Goal: Information Seeking & Learning: Learn about a topic

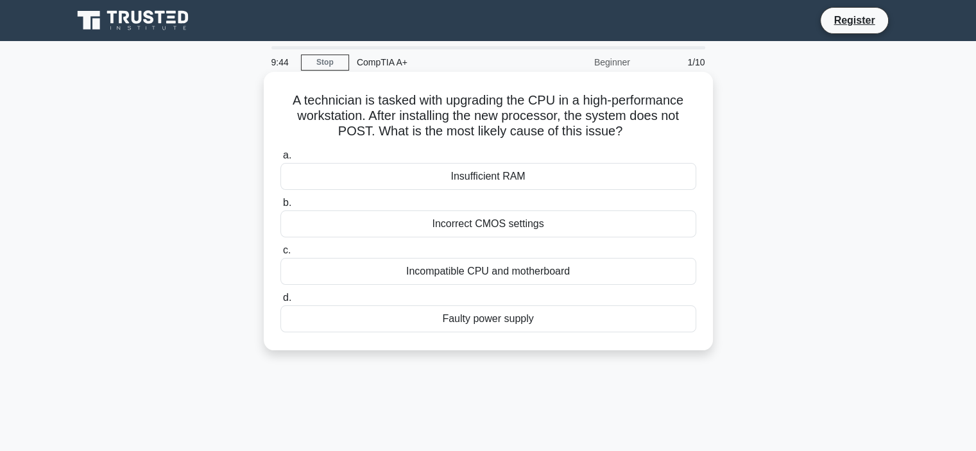
click at [634, 279] on div "Incompatible CPU and motherboard" at bounding box center [488, 271] width 416 height 27
click at [280, 255] on input "c. Incompatible CPU and motherboard" at bounding box center [280, 250] width 0 height 8
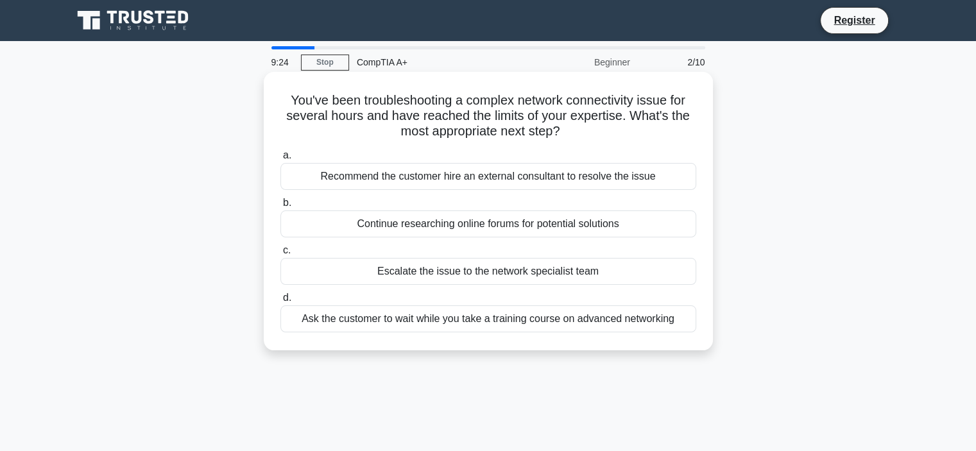
click at [502, 269] on div "Escalate the issue to the network specialist team" at bounding box center [488, 271] width 416 height 27
click at [280, 255] on input "c. Escalate the issue to the network specialist team" at bounding box center [280, 250] width 0 height 8
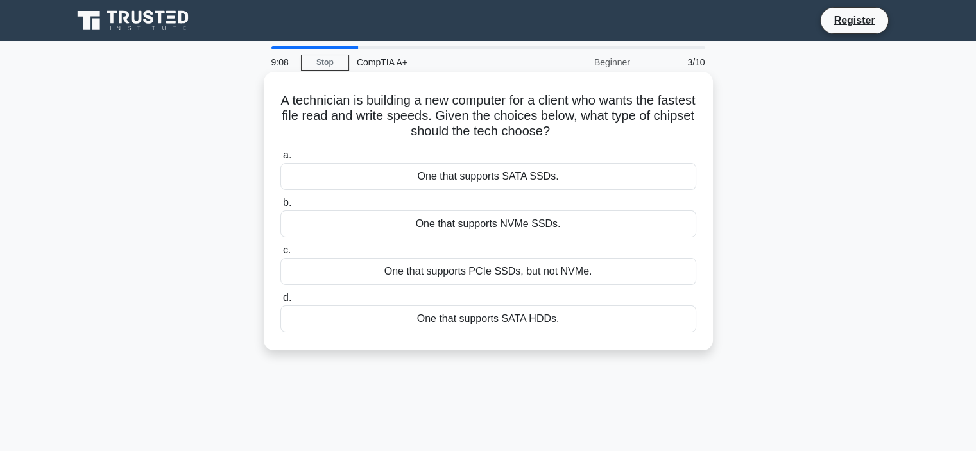
click at [609, 232] on div "One that supports NVMe SSDs." at bounding box center [488, 223] width 416 height 27
click at [280, 207] on input "b. One that supports NVMe SSDs." at bounding box center [280, 203] width 0 height 8
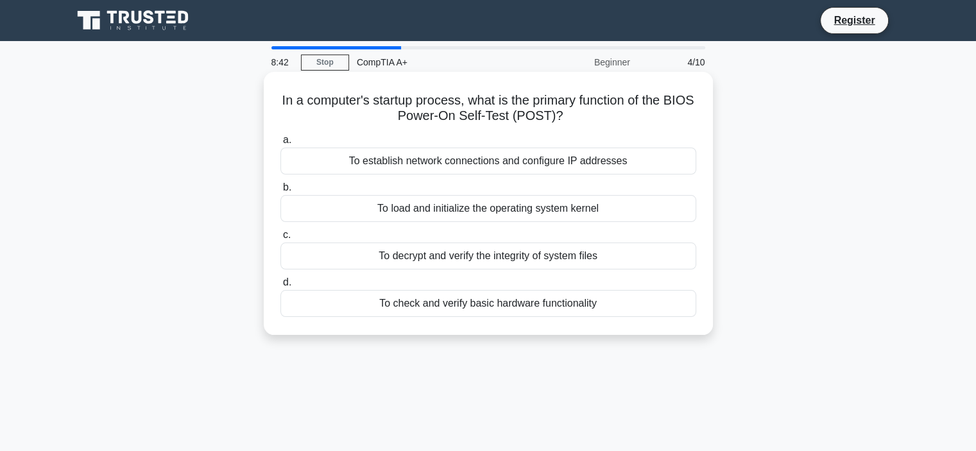
click at [611, 305] on div "To check and verify basic hardware functionality" at bounding box center [488, 303] width 416 height 27
click at [280, 287] on input "d. To check and verify basic hardware functionality" at bounding box center [280, 282] width 0 height 8
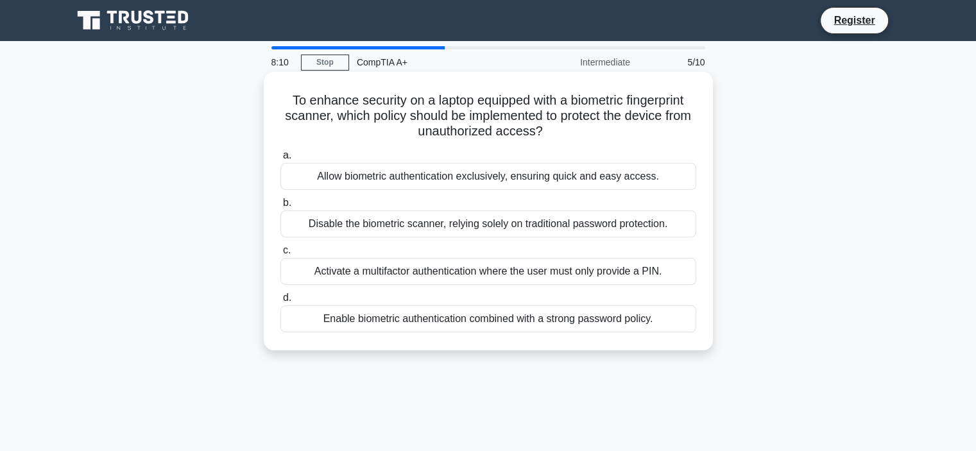
click at [663, 320] on div "Enable biometric authentication combined with a strong password policy." at bounding box center [488, 318] width 416 height 27
click at [280, 302] on input "d. Enable biometric authentication combined with a strong password policy." at bounding box center [280, 298] width 0 height 8
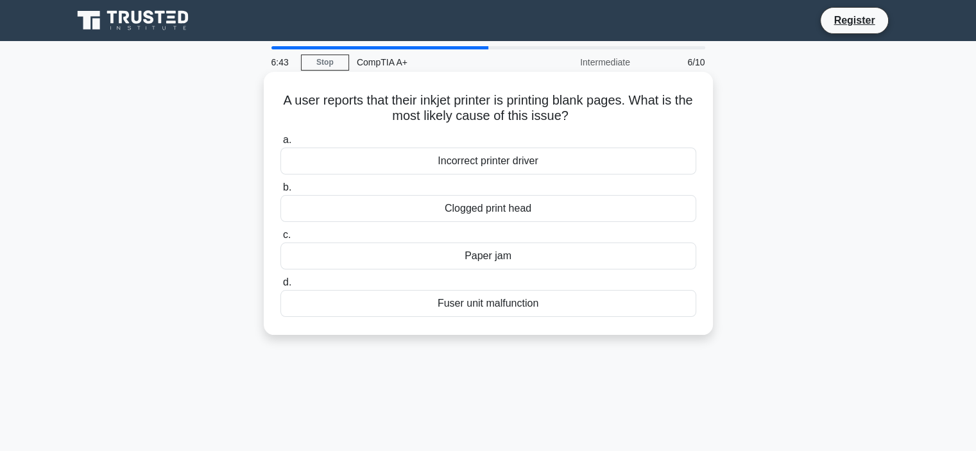
click at [634, 206] on div "Clogged print head" at bounding box center [488, 208] width 416 height 27
click at [280, 192] on input "b. Clogged print head" at bounding box center [280, 187] width 0 height 8
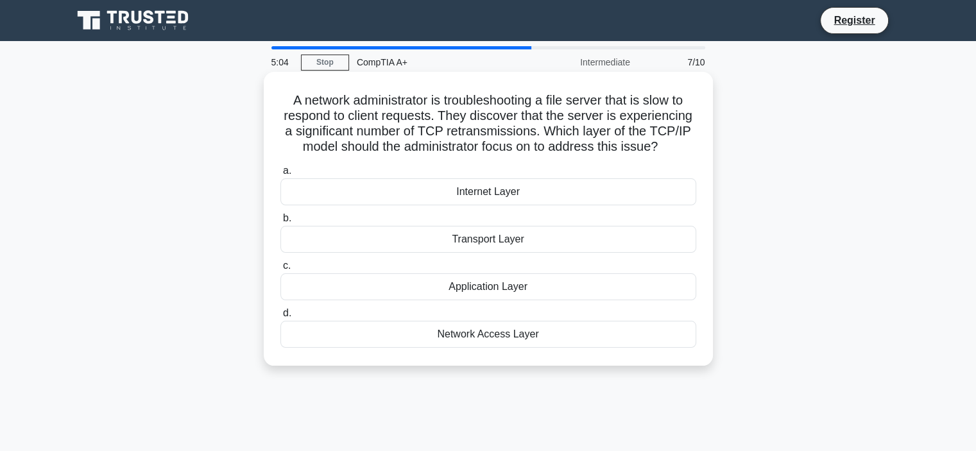
click at [509, 244] on div "Transport Layer" at bounding box center [488, 239] width 416 height 27
click at [280, 223] on input "b. Transport Layer" at bounding box center [280, 218] width 0 height 8
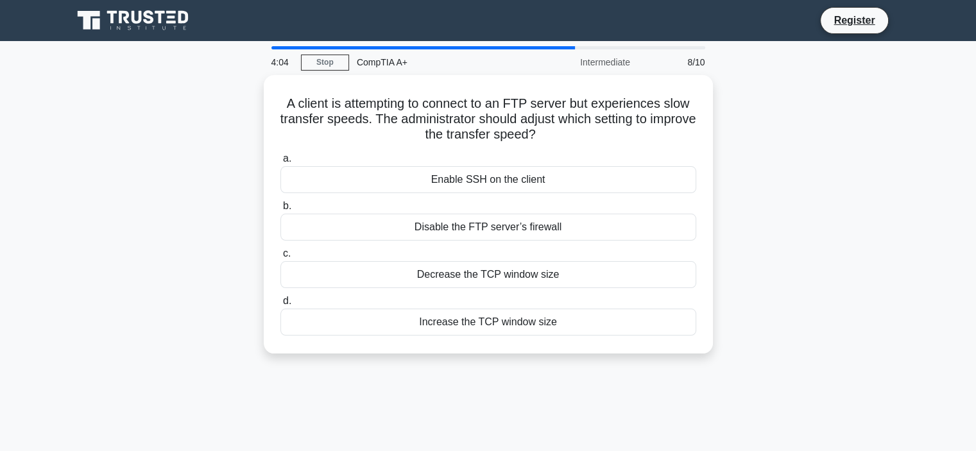
click at [223, 245] on div "A client is attempting to connect to an FTP server but experiences slow transfe…" at bounding box center [488, 222] width 847 height 294
click at [134, 208] on div "A client is attempting to connect to an FTP server but experiences slow transfe…" at bounding box center [488, 222] width 847 height 294
click at [124, 258] on div "A client is attempting to connect to an FTP server but experiences slow transfe…" at bounding box center [488, 222] width 847 height 294
click at [742, 229] on div "A client is attempting to connect to an FTP server but experiences slow transfe…" at bounding box center [488, 222] width 847 height 294
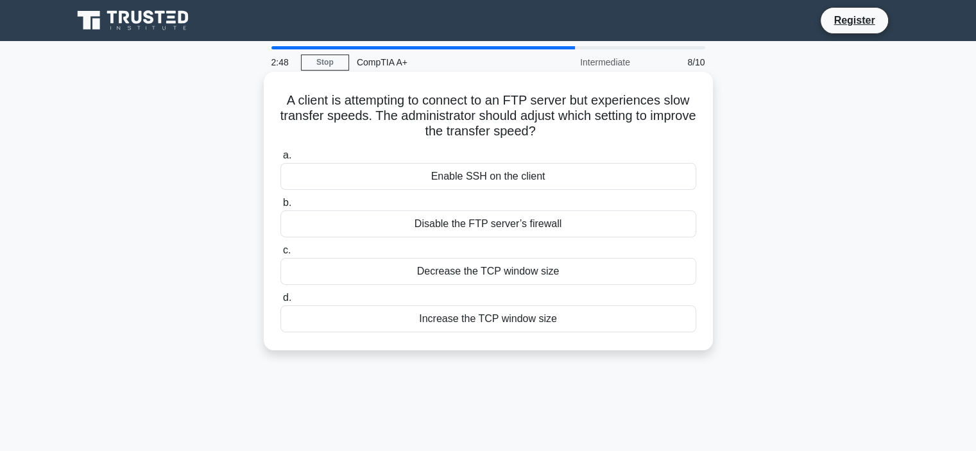
click at [561, 223] on div "Disable the FTP server’s firewall" at bounding box center [488, 223] width 416 height 27
click at [280, 207] on input "b. Disable the FTP server’s firewall" at bounding box center [280, 203] width 0 height 8
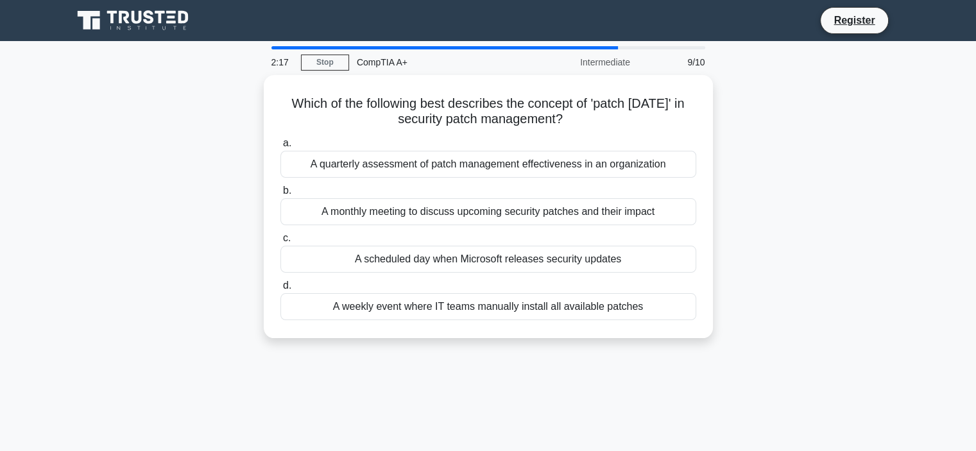
click at [793, 65] on div "2:17 Stop CompTIA A+ Intermediate 9/10 Which of the following best describes th…" at bounding box center [488, 366] width 847 height 641
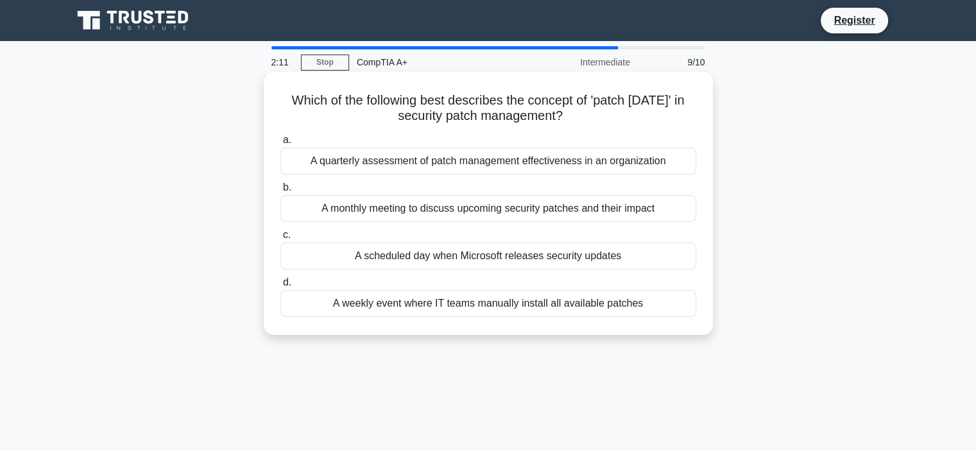
click at [599, 260] on div "A scheduled day when Microsoft releases security updates" at bounding box center [488, 255] width 416 height 27
click at [280, 239] on input "c. A scheduled day when Microsoft releases security updates" at bounding box center [280, 235] width 0 height 8
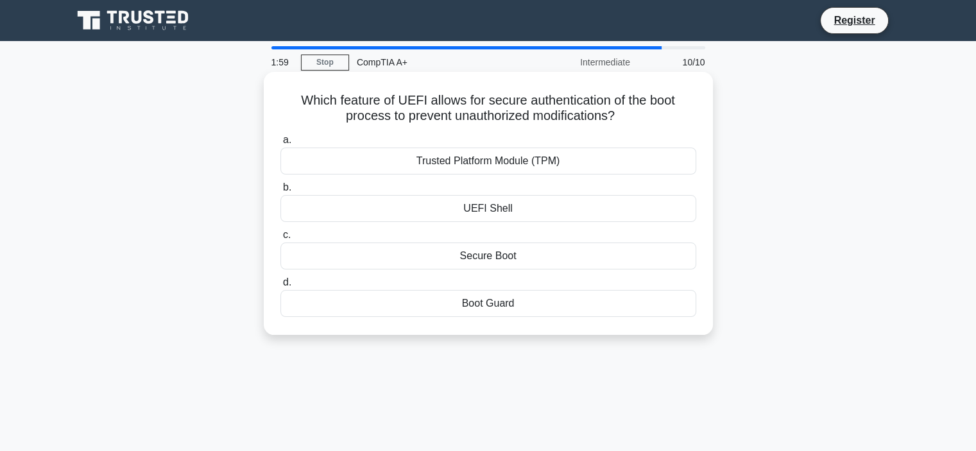
click at [622, 255] on div "Secure Boot" at bounding box center [488, 255] width 416 height 27
click at [280, 239] on input "c. Secure Boot" at bounding box center [280, 235] width 0 height 8
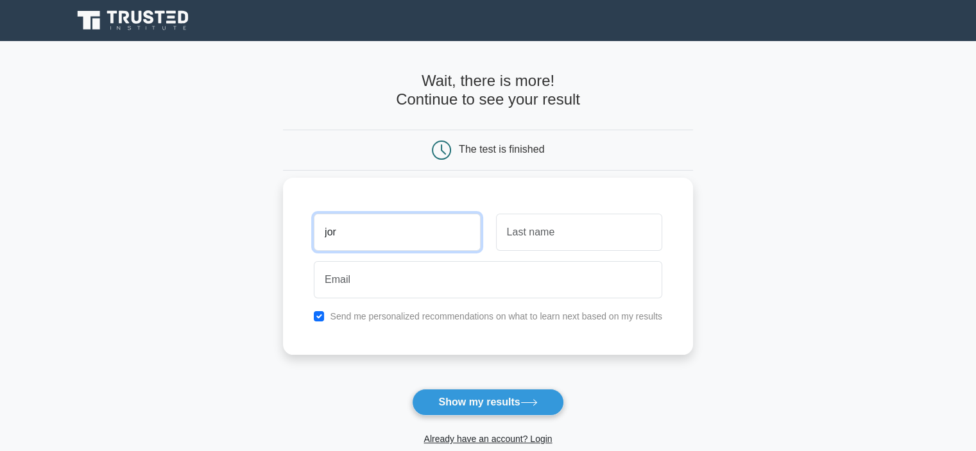
click at [425, 235] on input "jor" at bounding box center [397, 232] width 166 height 37
click at [428, 220] on input "jor" at bounding box center [397, 232] width 166 height 37
type input "jorge"
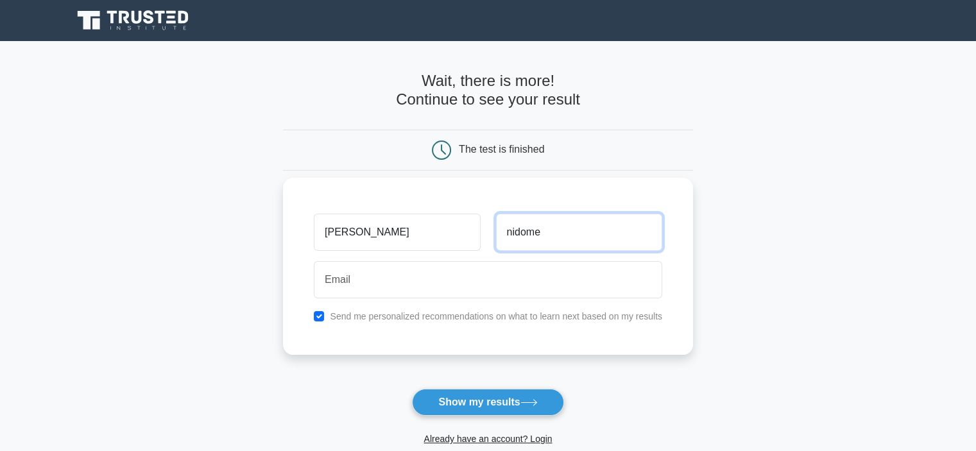
type input "nidome"
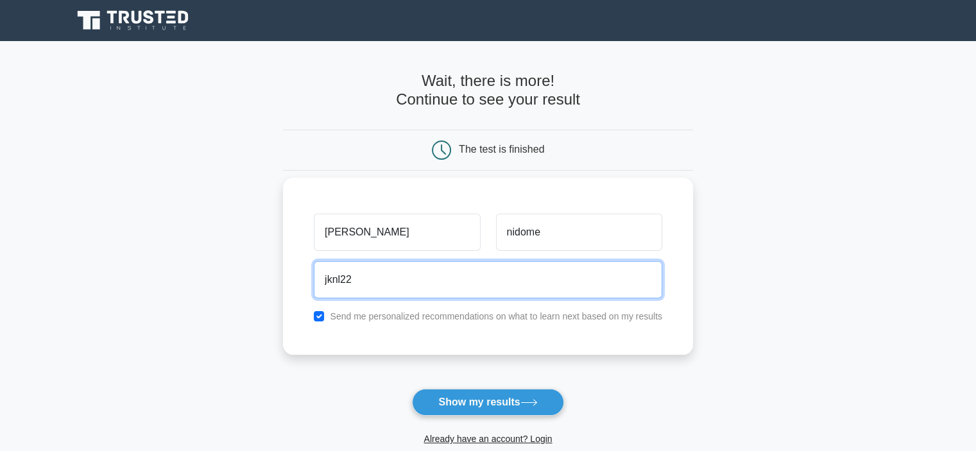
type input "jknl22@hotmail.com"
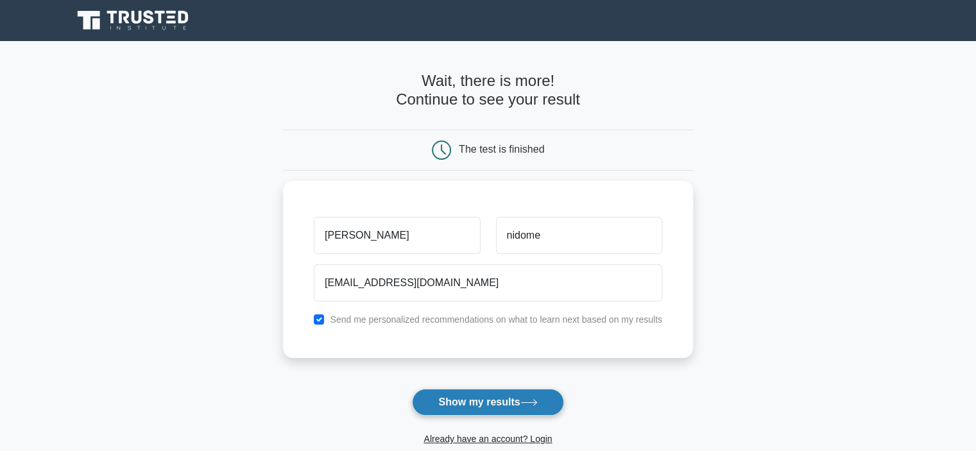
click at [456, 400] on button "Show my results" at bounding box center [487, 402] width 151 height 27
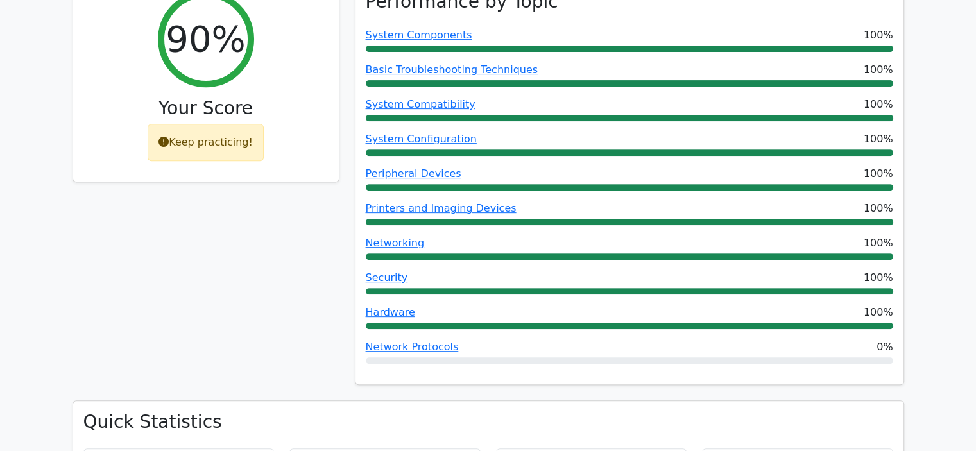
scroll to position [527, 0]
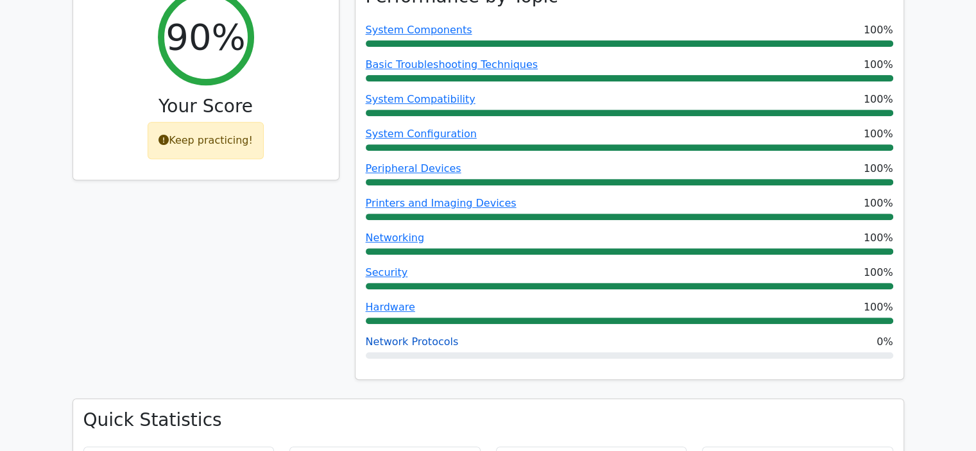
click at [406, 342] on link "Network Protocols" at bounding box center [412, 341] width 93 height 12
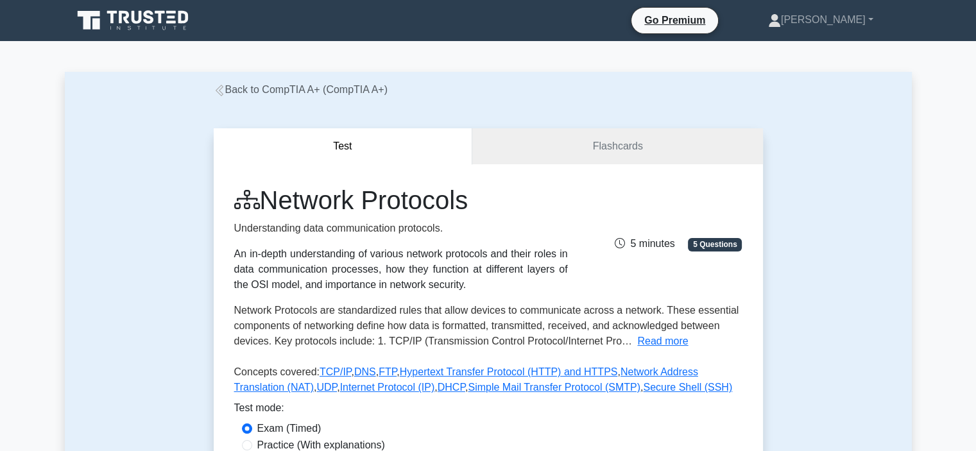
click at [221, 92] on icon at bounding box center [220, 91] width 12 height 12
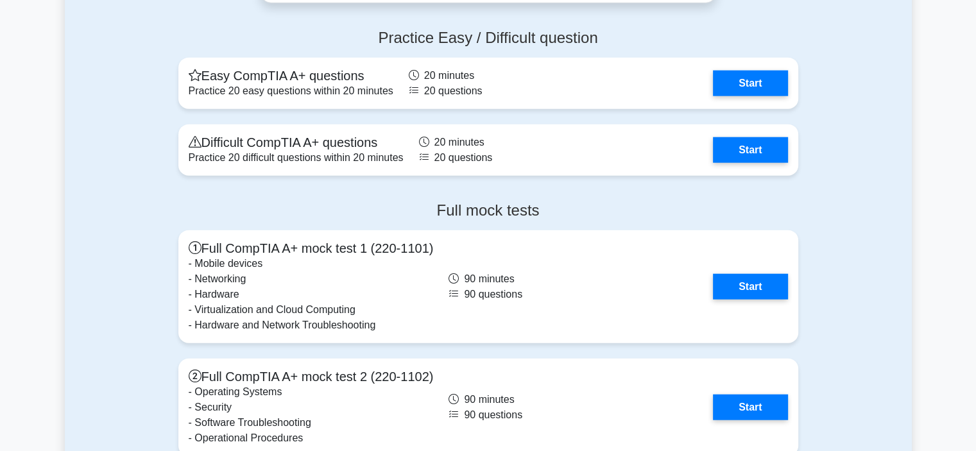
scroll to position [3094, 0]
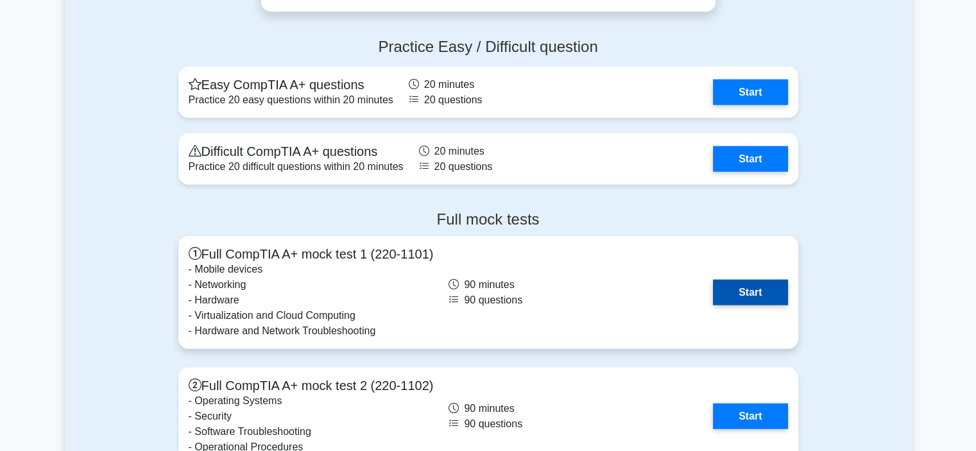
click at [716, 289] on link "Start" at bounding box center [750, 293] width 74 height 26
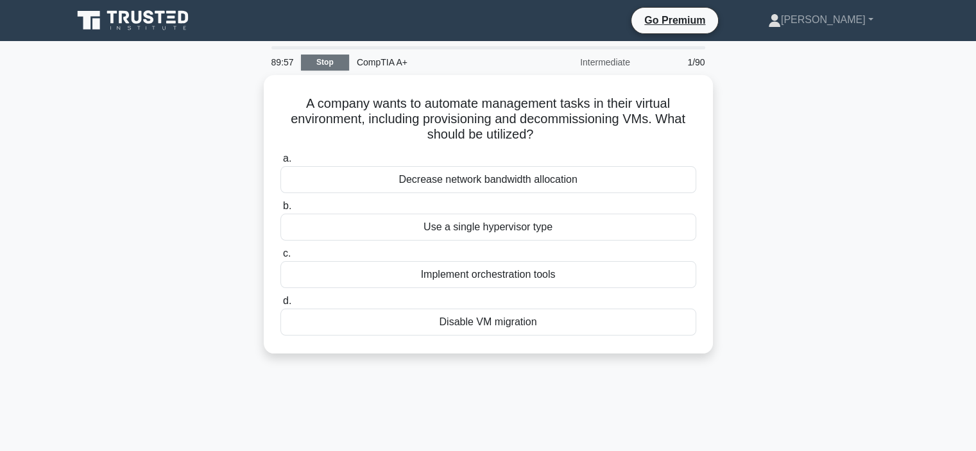
click at [330, 60] on link "Stop" at bounding box center [325, 63] width 48 height 16
click at [328, 56] on link "Stop" at bounding box center [325, 63] width 48 height 16
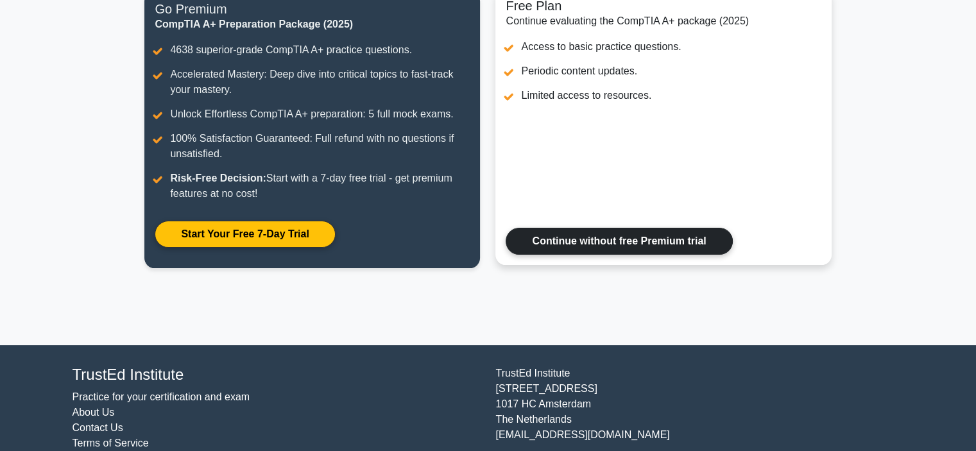
scroll to position [7, 0]
